Goal: Information Seeking & Learning: Stay updated

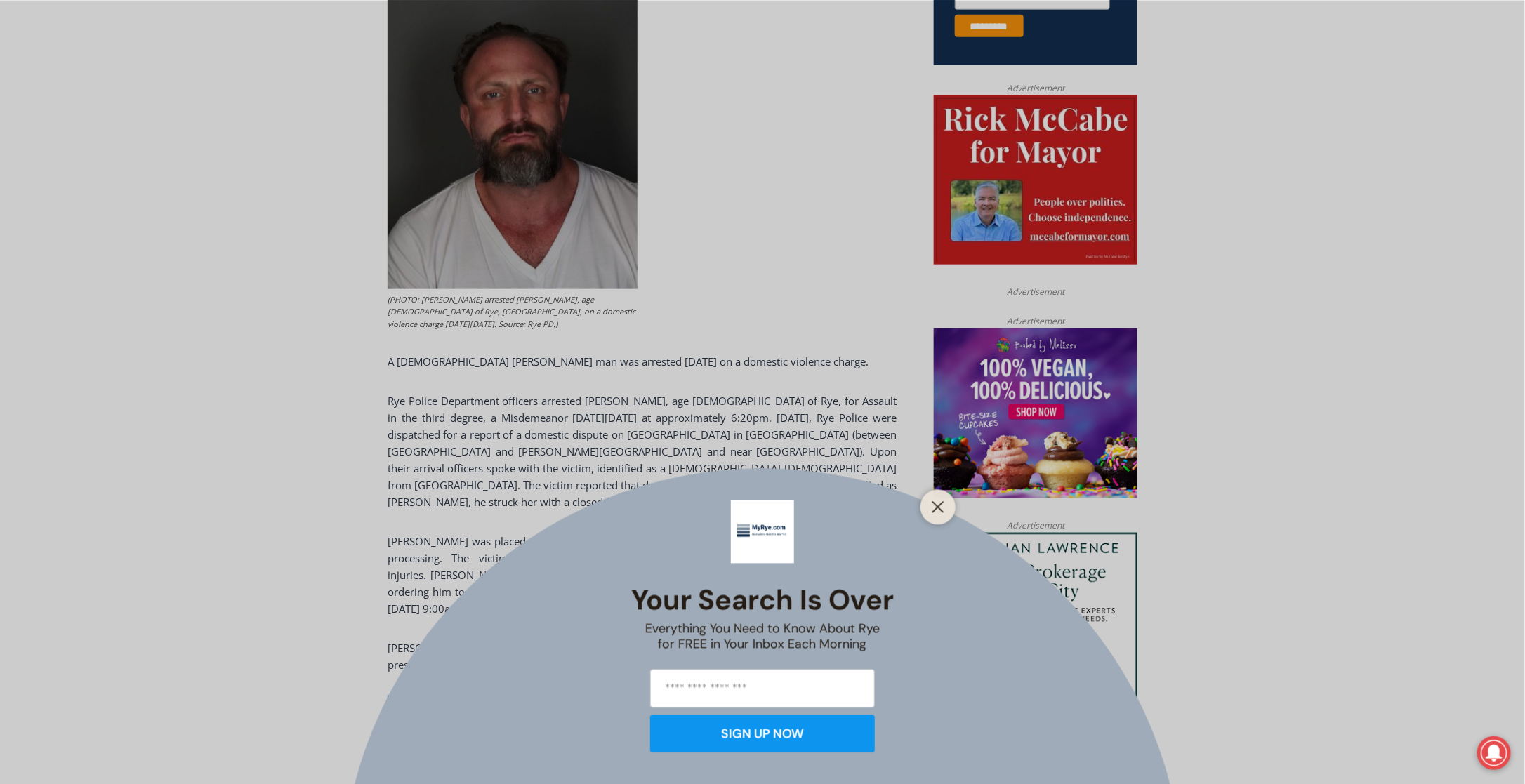
scroll to position [649, 0]
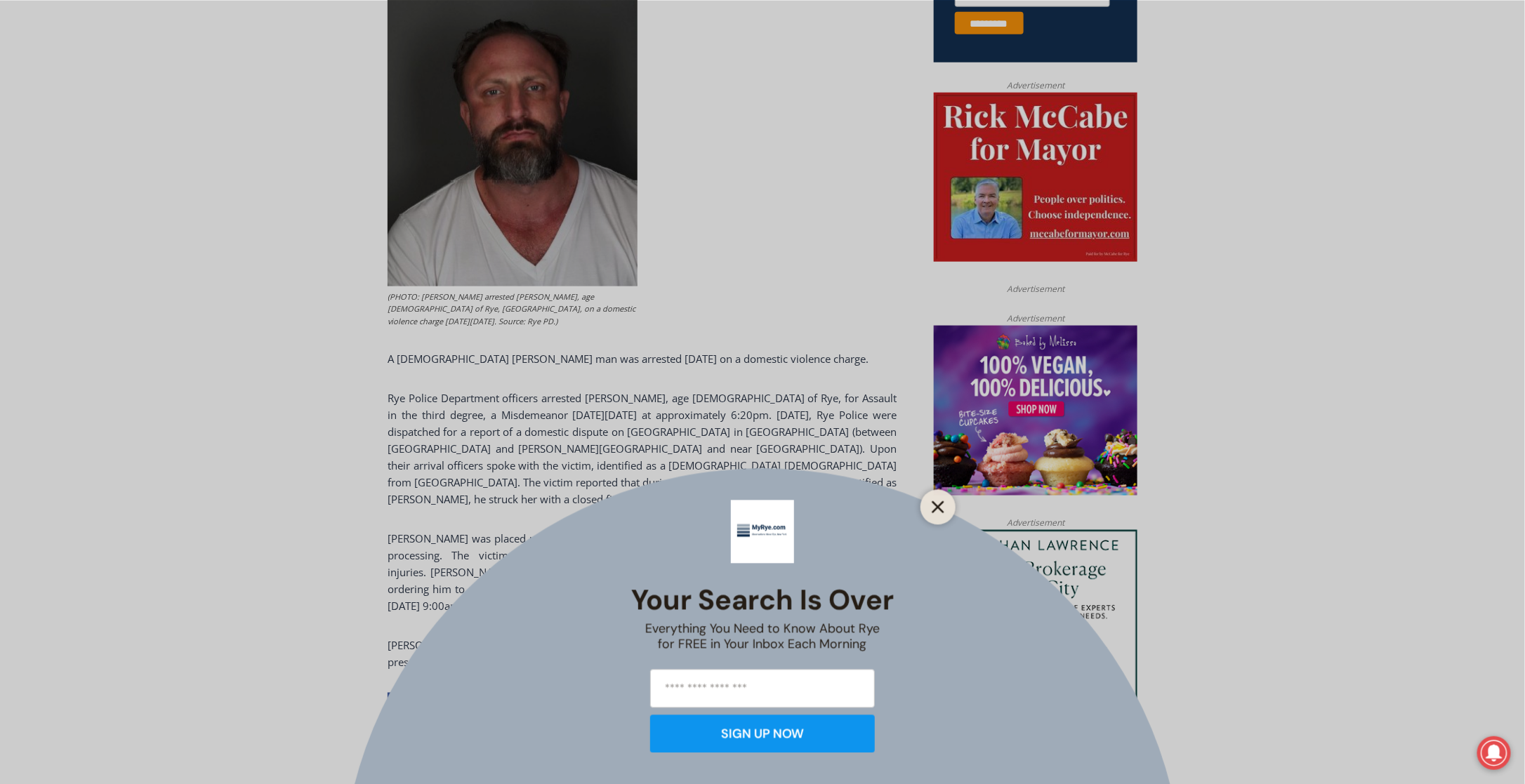
click at [928, 501] on button "Close" at bounding box center [938, 506] width 20 height 20
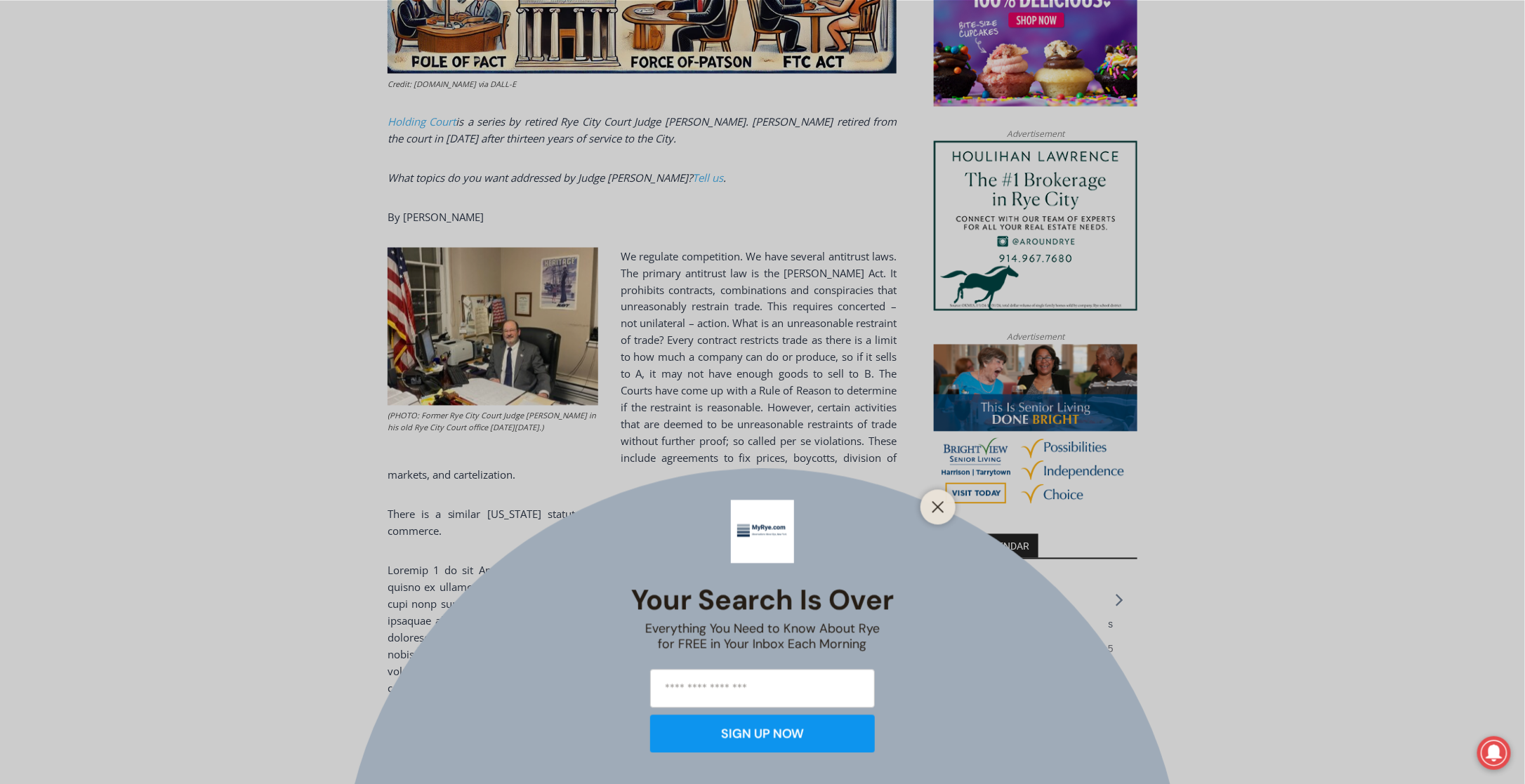
scroll to position [1042, 0]
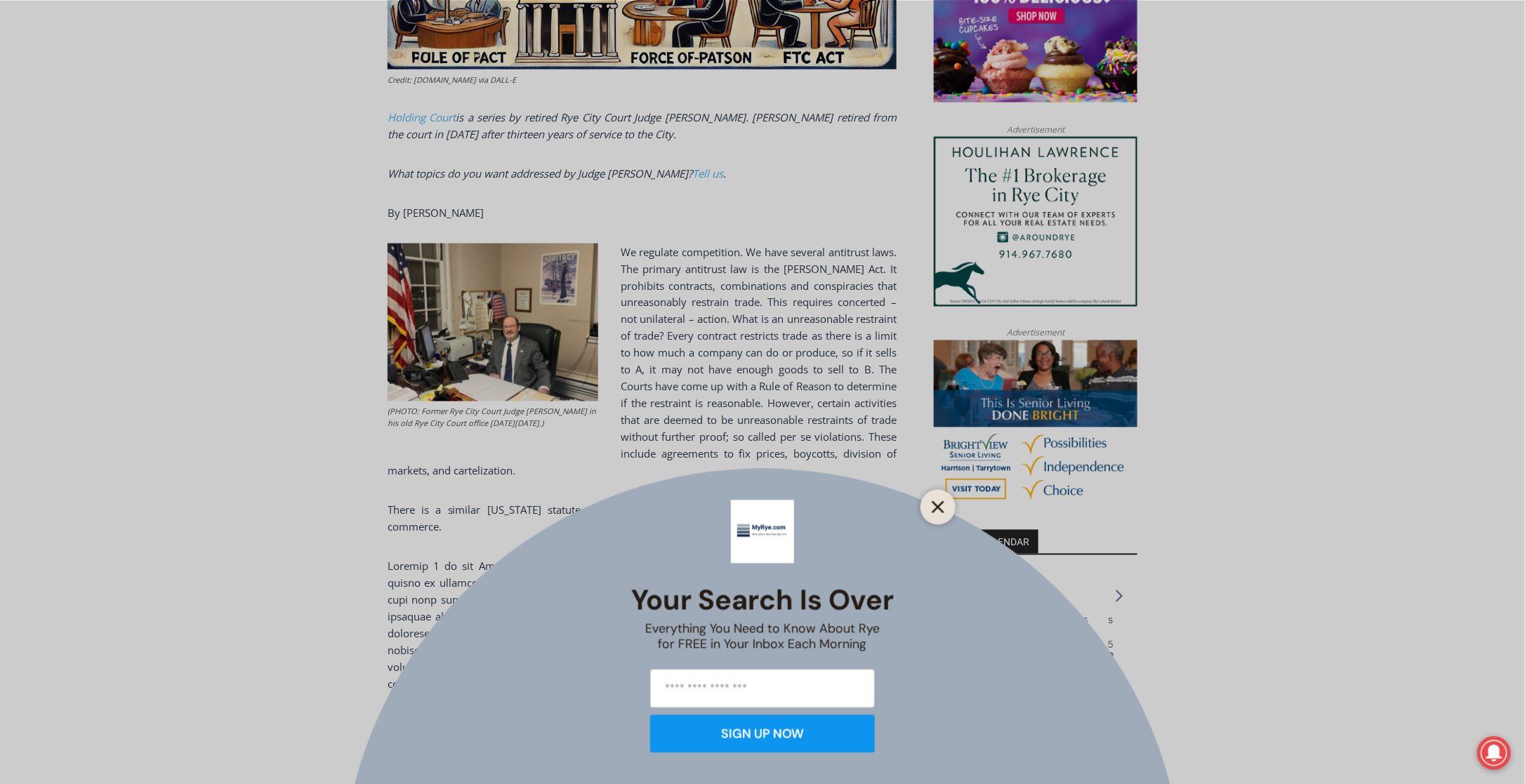
click at [936, 504] on line "Close" at bounding box center [938, 506] width 10 height 10
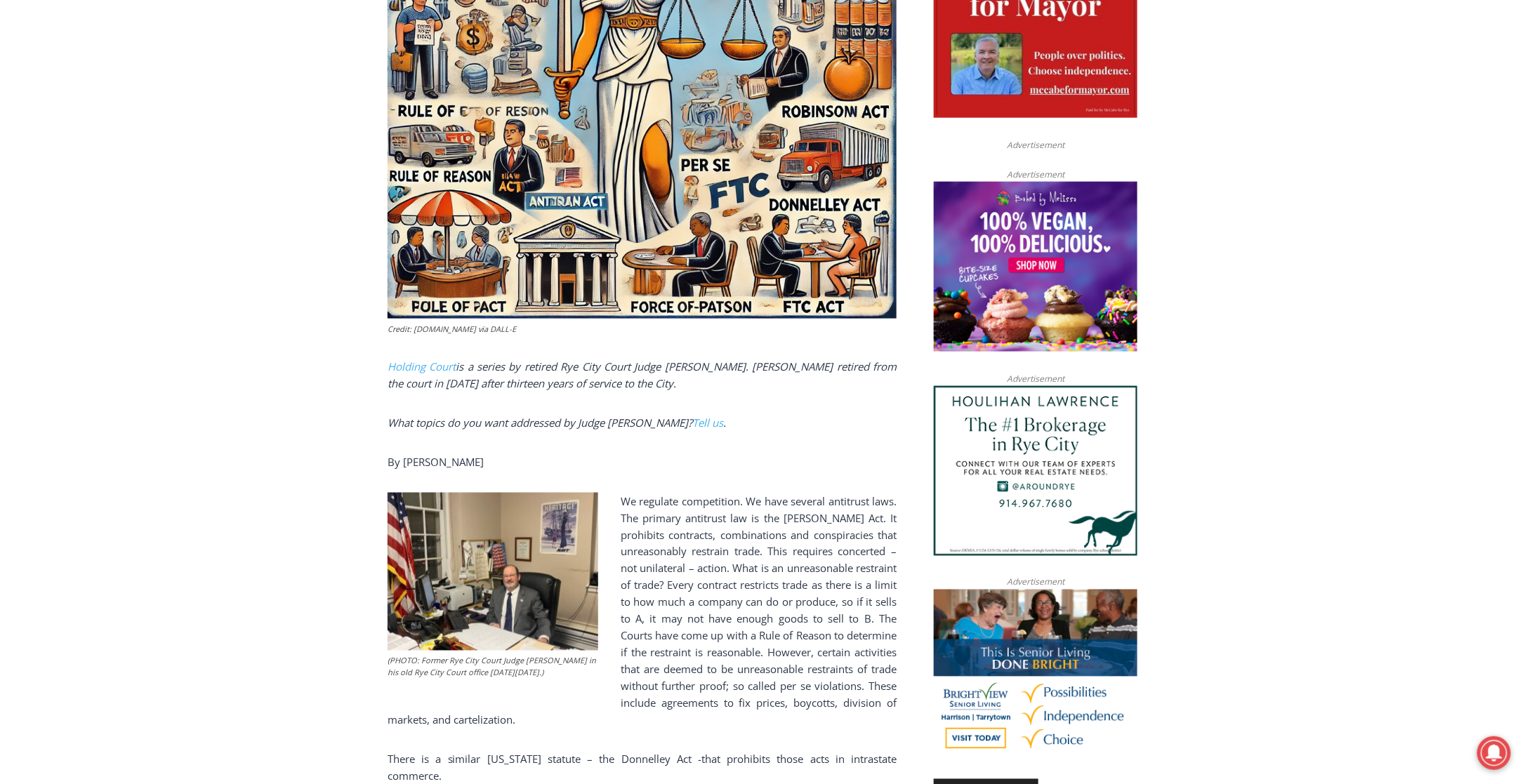
scroll to position [795, 0]
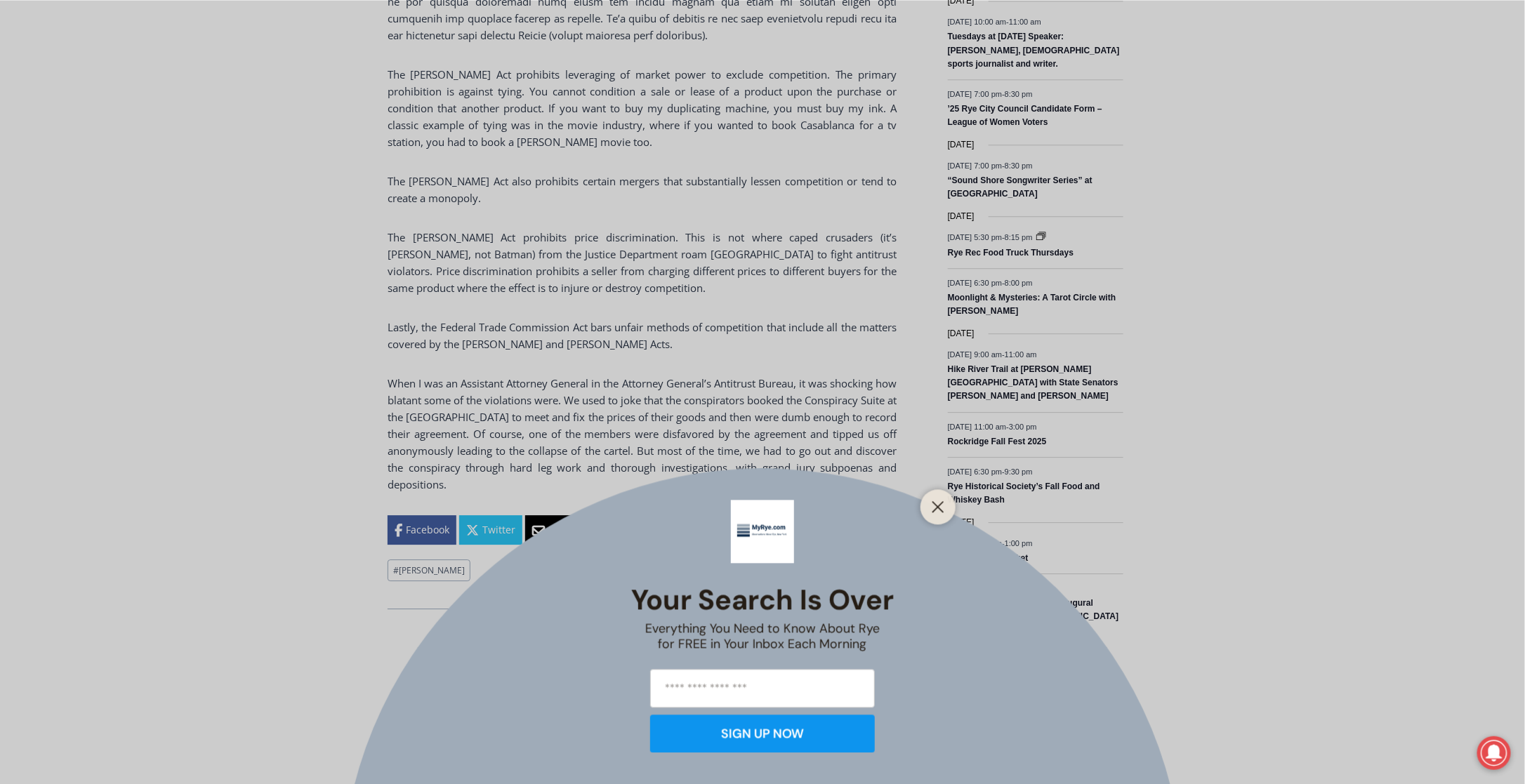
scroll to position [1830, 0]
click at [935, 506] on icon "Close" at bounding box center [938, 506] width 13 height 13
